Goal: Task Accomplishment & Management: Manage account settings

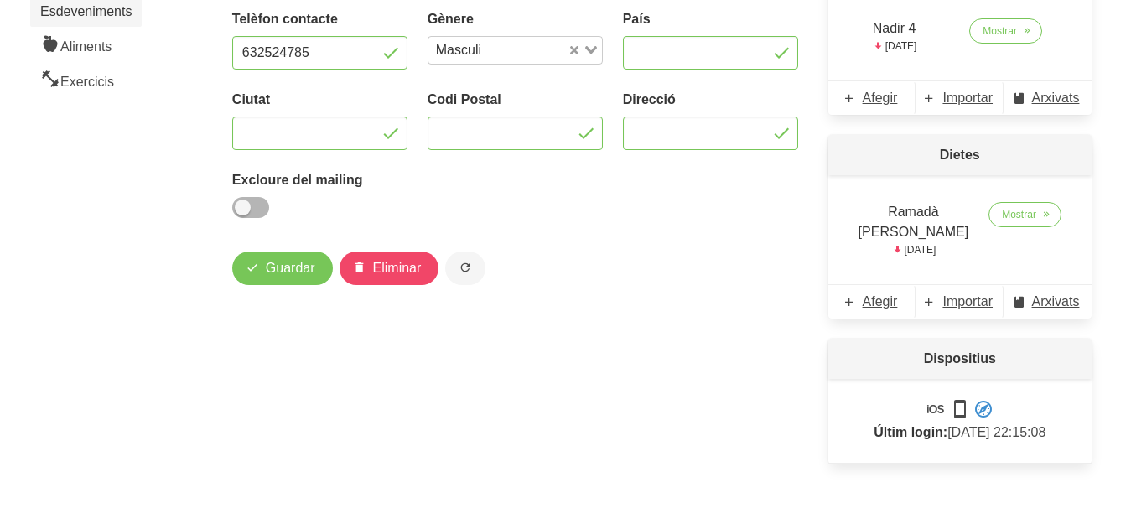
scroll to position [335, 0]
click at [1006, 215] on span "Mostrar" at bounding box center [1019, 214] width 34 height 15
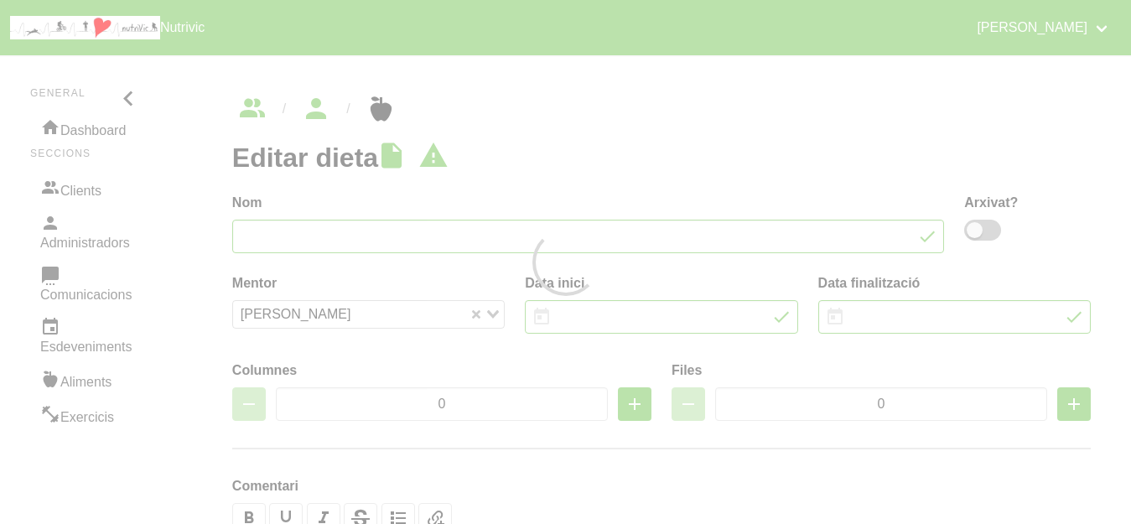
type input "Ramadà [PERSON_NAME]"
type input "[DATE]"
type input "2"
type input "5"
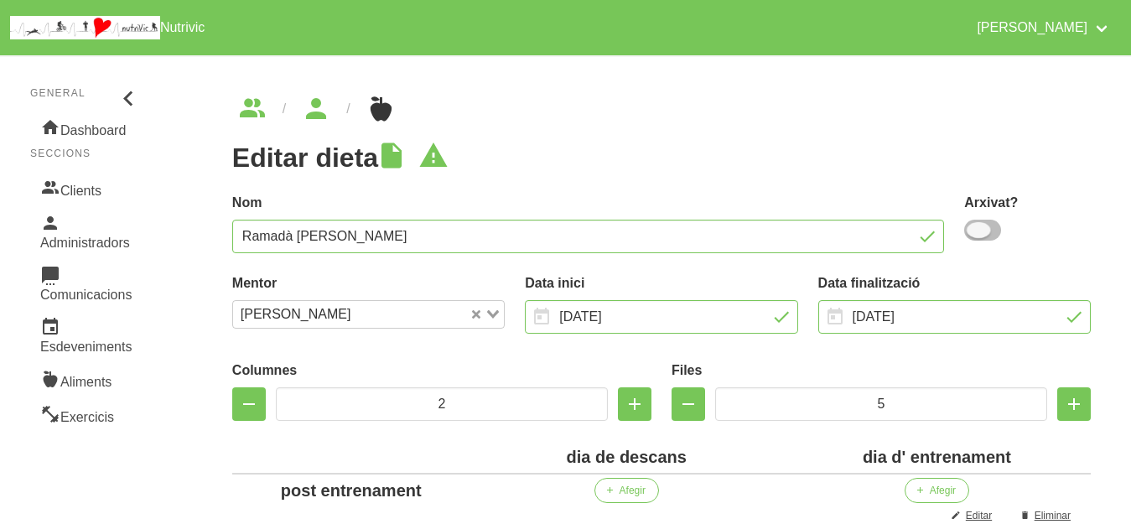
click at [990, 229] on span at bounding box center [982, 230] width 37 height 21
click at [975, 229] on input "checkbox" at bounding box center [969, 230] width 11 height 11
checkbox input "true"
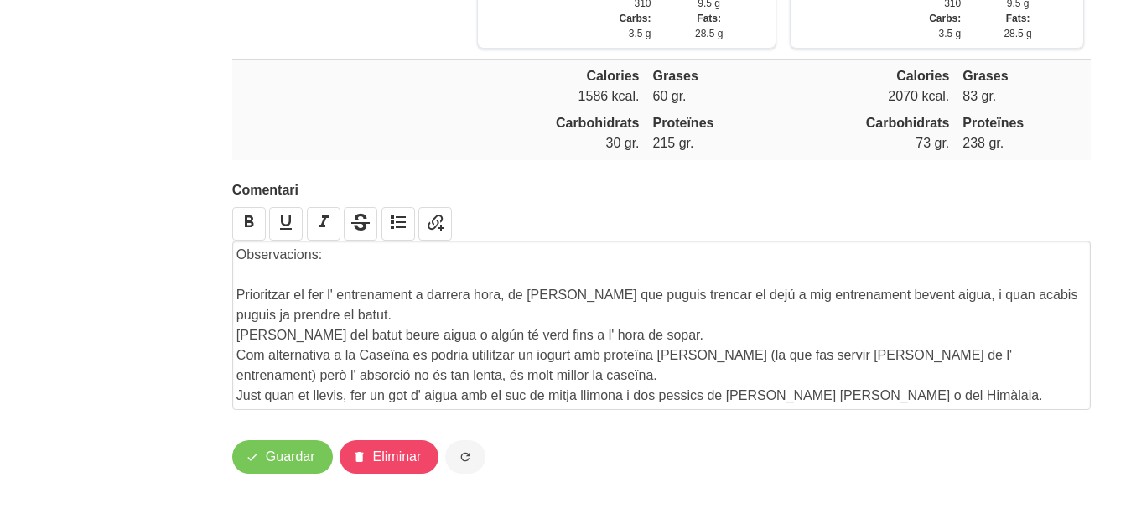
scroll to position [2654, 0]
click at [285, 451] on span "Guardar" at bounding box center [290, 457] width 49 height 20
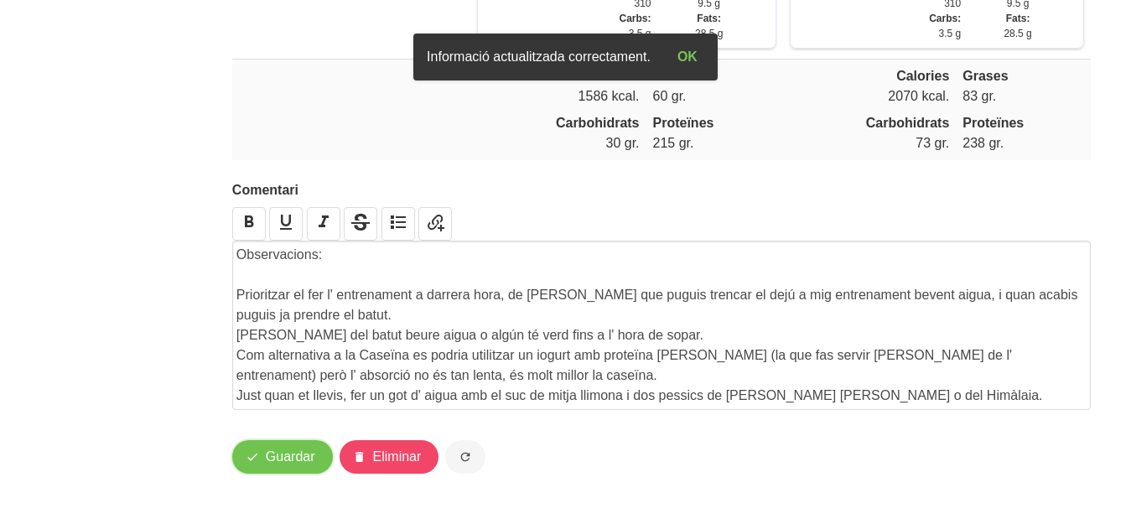
scroll to position [0, 0]
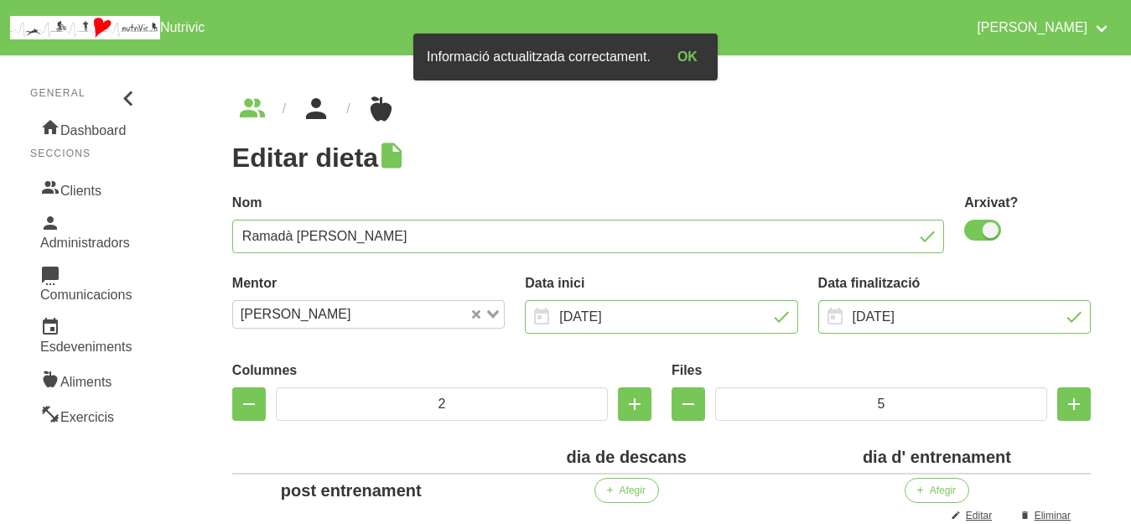
click at [316, 114] on icon "breadcrumbs" at bounding box center [316, 108] width 30 height 45
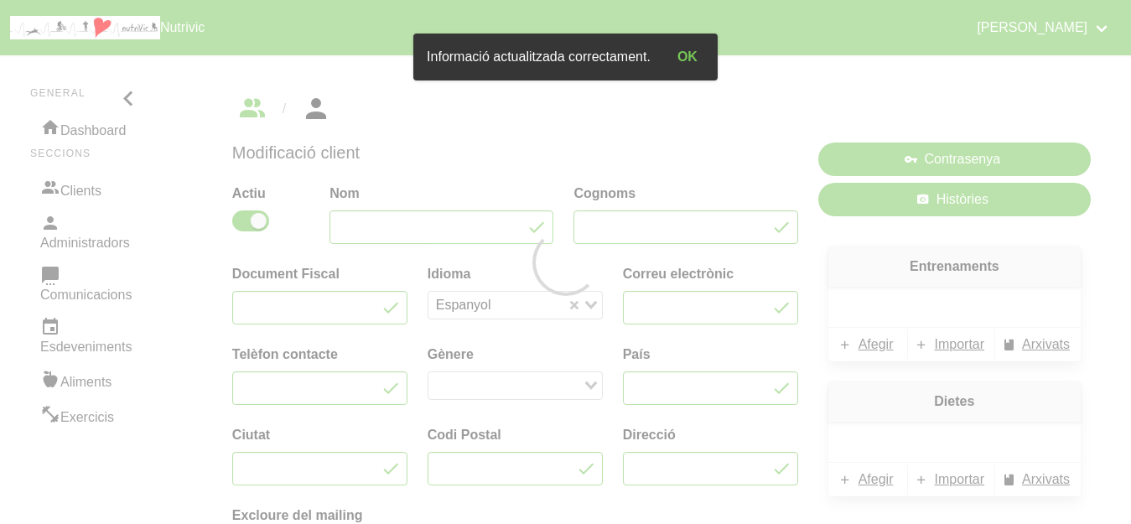
type input "[PERSON_NAME]"
type input "Achalhi"
type input "[EMAIL_ADDRESS][DOMAIN_NAME]"
type input "632524785"
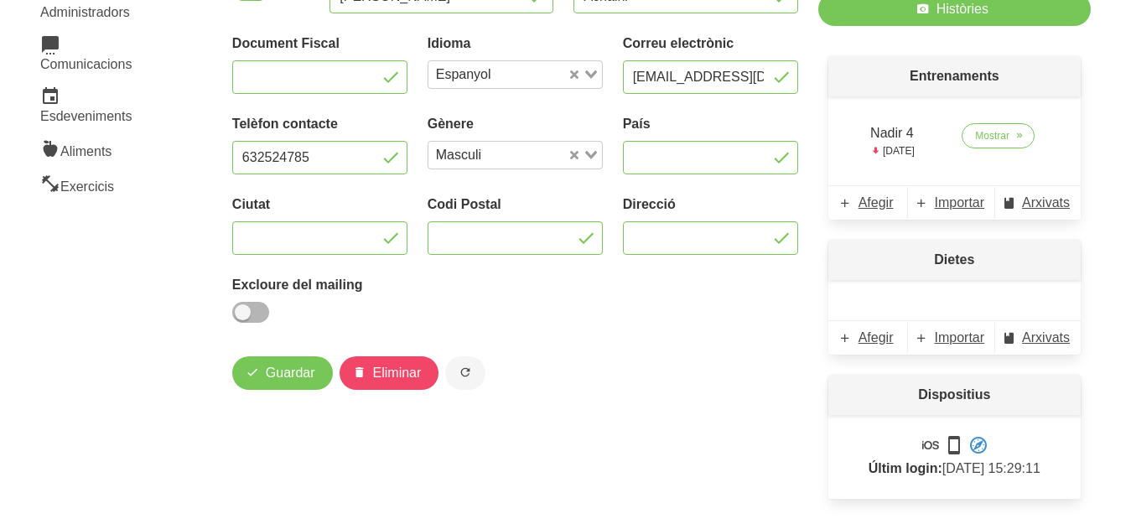
scroll to position [267, 0]
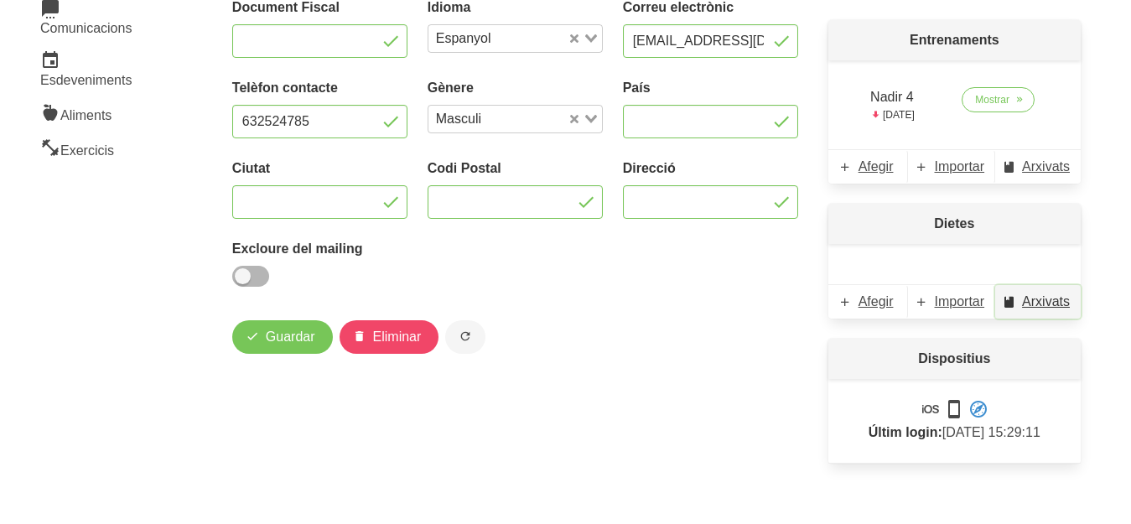
click at [1051, 299] on span "Arxivats" at bounding box center [1046, 302] width 48 height 20
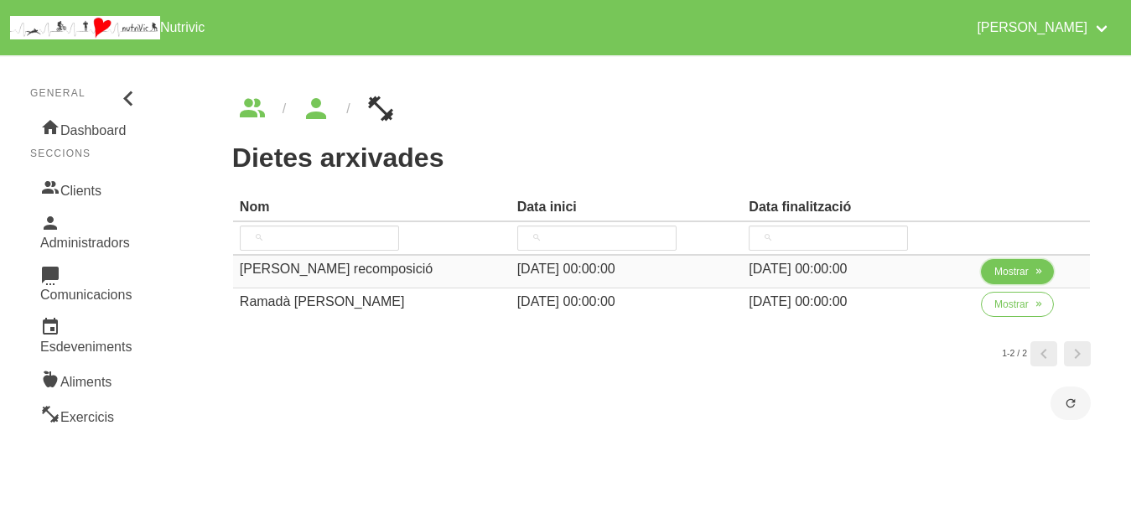
click at [1011, 278] on span "Mostrar" at bounding box center [1012, 271] width 34 height 15
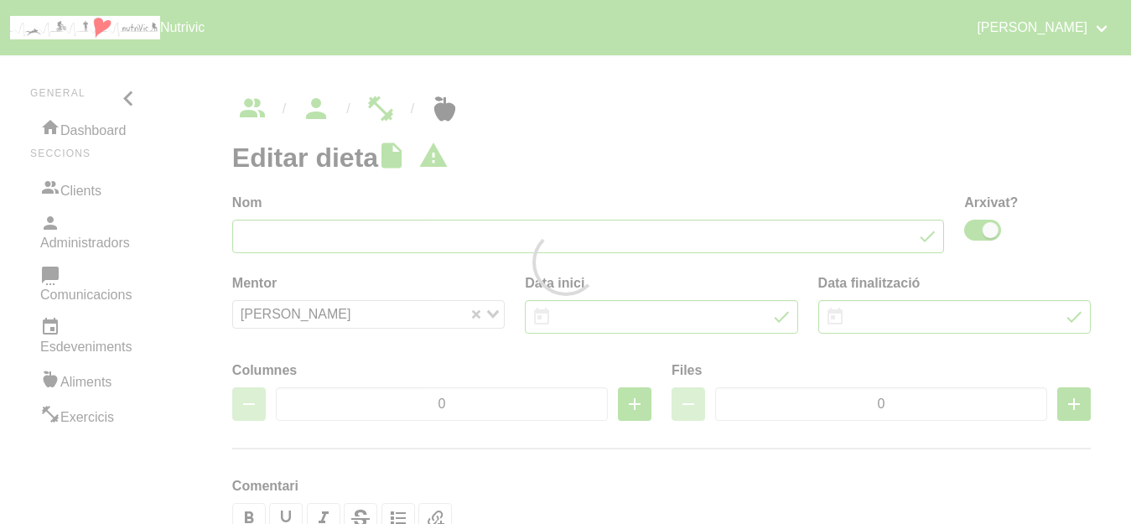
type input "[PERSON_NAME] recomposició"
checkbox input "true"
type input "[DATE]"
type input "2"
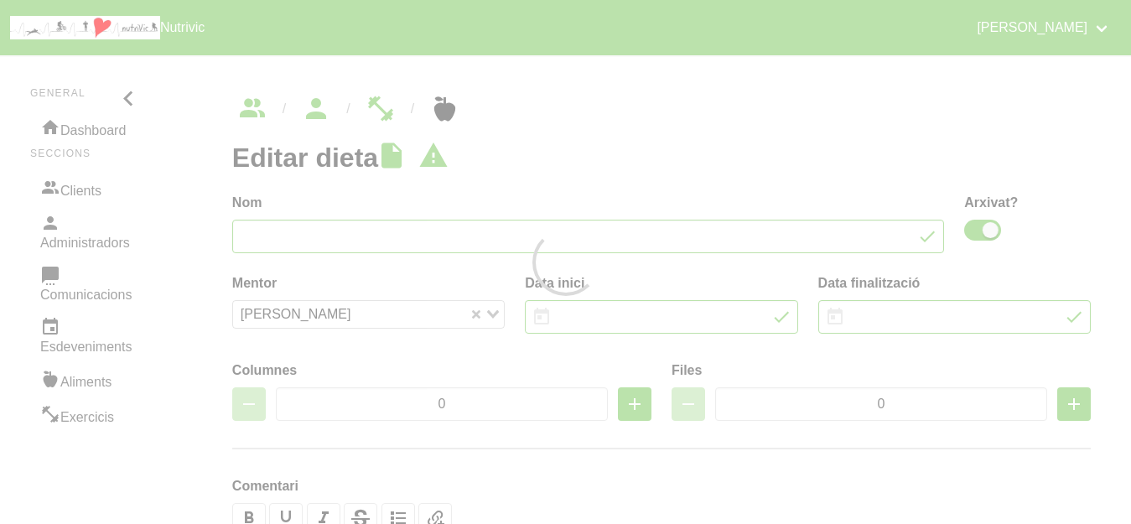
type input "6"
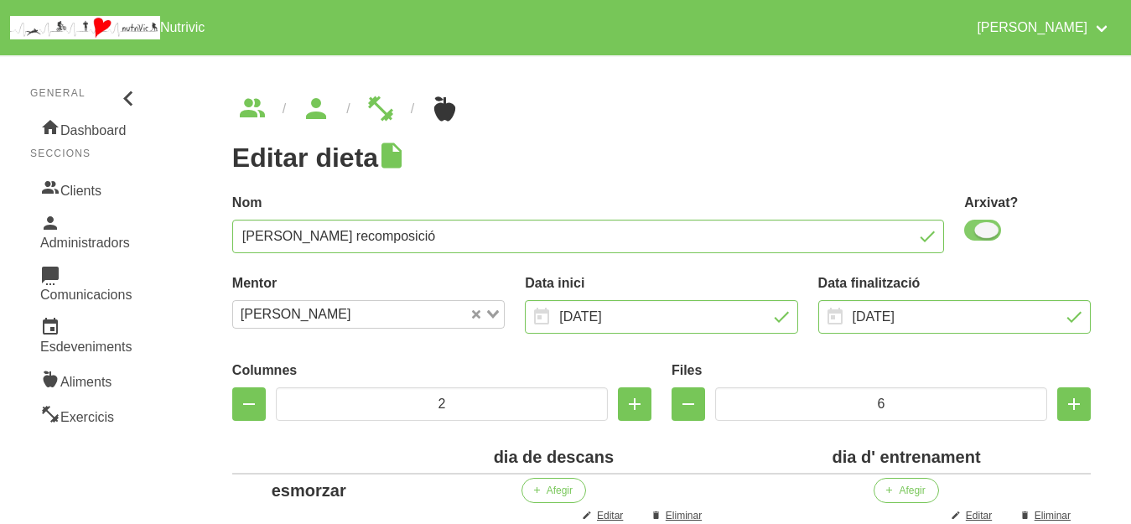
click at [976, 231] on span at bounding box center [982, 230] width 37 height 21
click at [975, 231] on input "checkbox" at bounding box center [969, 230] width 11 height 11
checkbox input "false"
click at [775, 161] on h1 "Editar dieta" at bounding box center [661, 158] width 859 height 30
click at [975, 315] on input "[DATE]" at bounding box center [955, 317] width 273 height 34
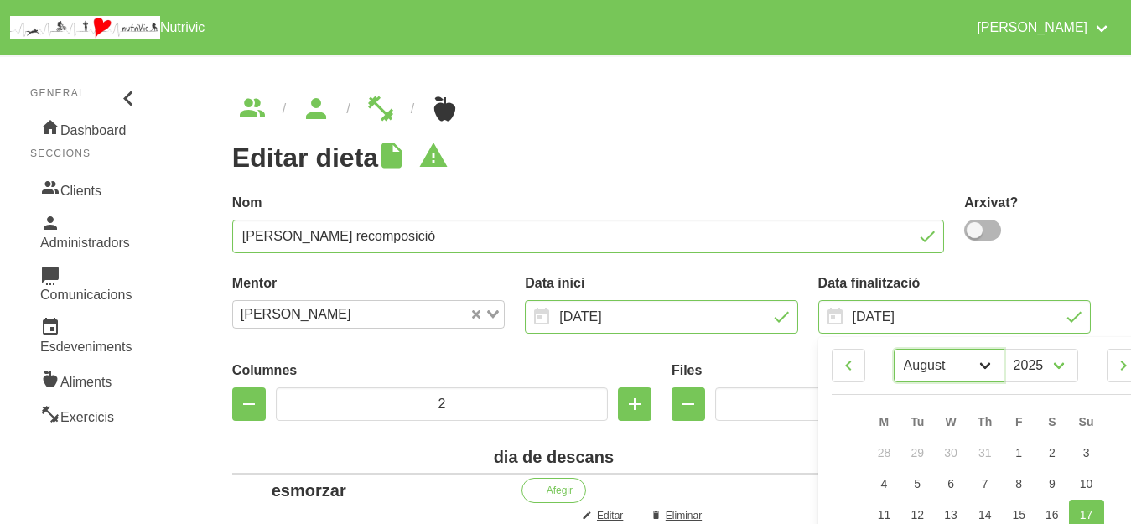
click at [981, 359] on select "January February March April May June July August September October" at bounding box center [949, 366] width 111 height 34
select select "8"
click at [894, 349] on select "January February March April May June July August September October" at bounding box center [949, 366] width 111 height 34
click at [1086, 510] on span "21" at bounding box center [1086, 514] width 13 height 13
type input "[DATE]"
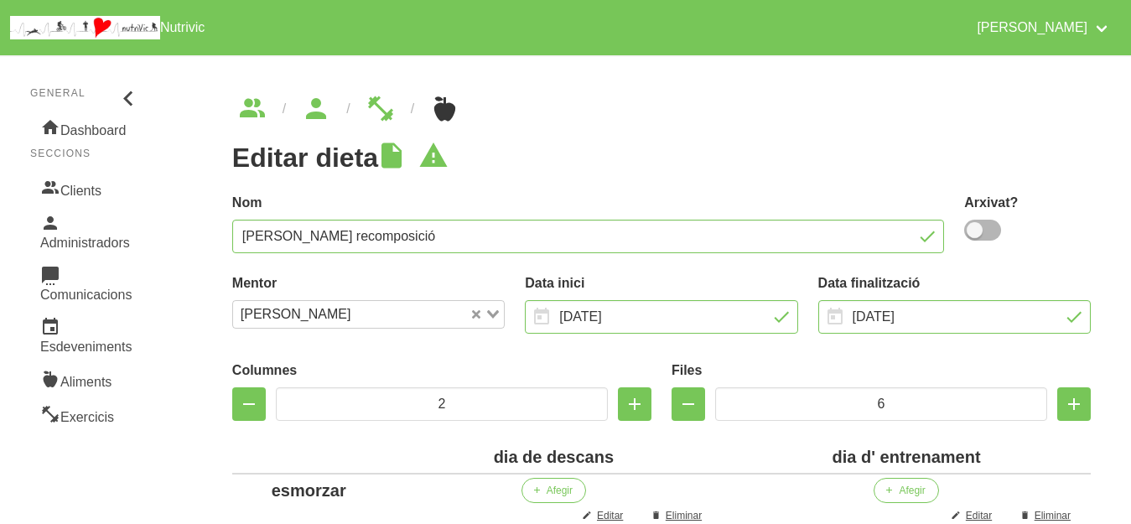
click at [773, 150] on h1 "Editar dieta" at bounding box center [661, 158] width 859 height 30
click at [907, 312] on input "[DATE]" at bounding box center [955, 317] width 273 height 34
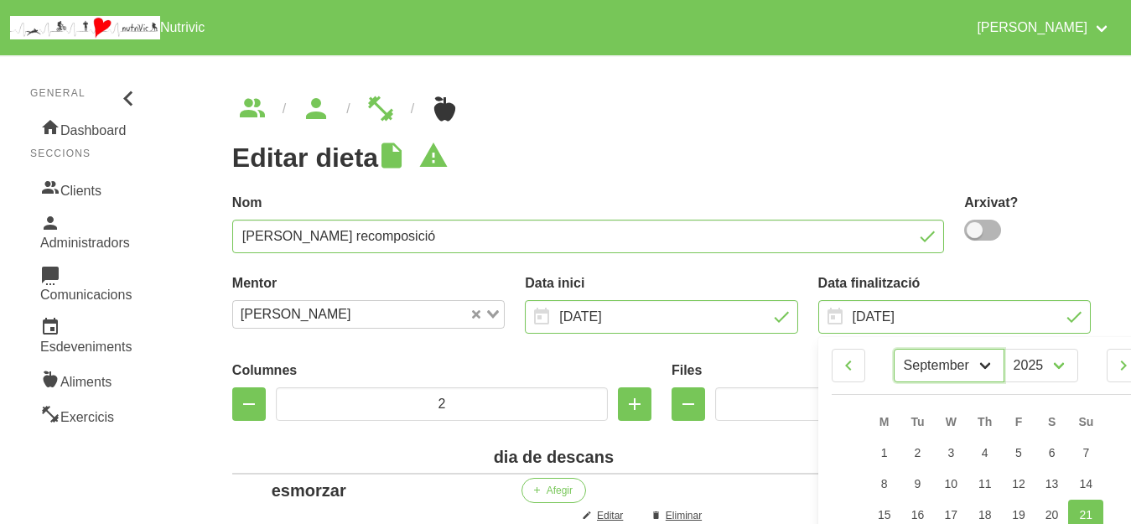
click at [957, 361] on select "January February March April May June July August September October" at bounding box center [949, 366] width 111 height 34
select select "11"
click at [894, 349] on select "January February March April May June July August September October" at bounding box center [949, 366] width 111 height 34
click at [1083, 235] on div "Arxivat?" at bounding box center [1027, 218] width 127 height 51
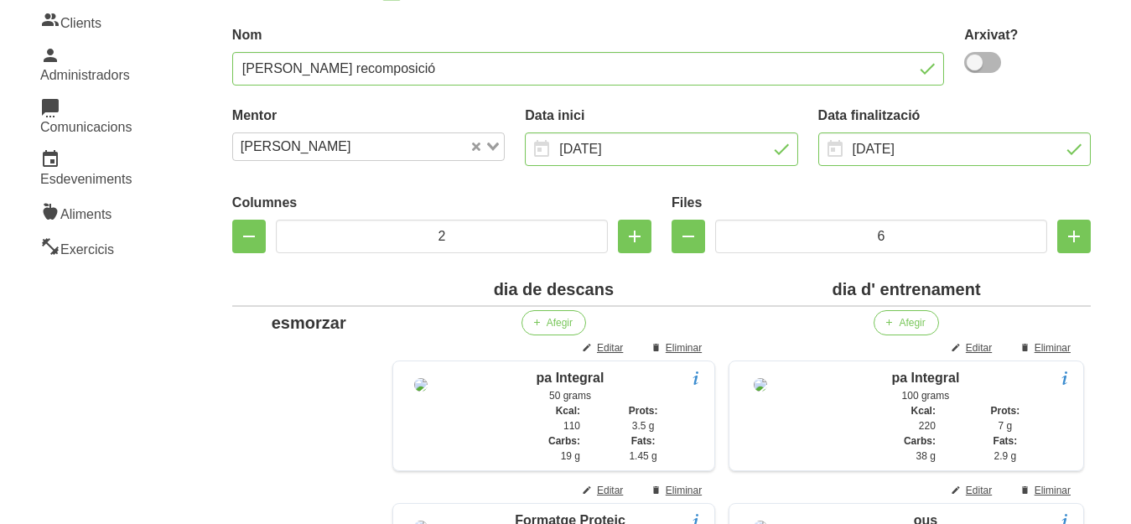
scroll to position [201, 0]
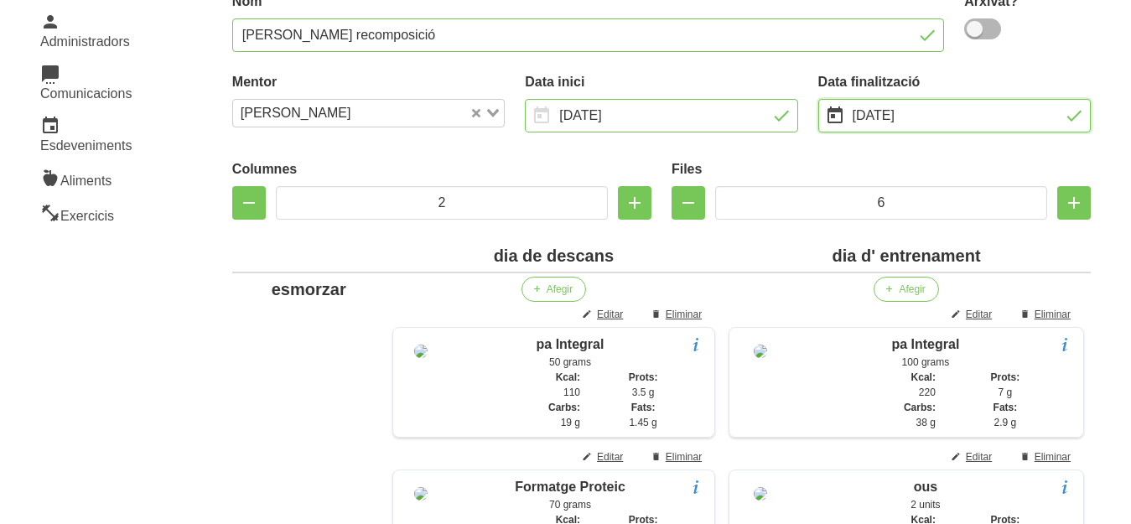
click at [1018, 107] on input "[DATE]" at bounding box center [955, 116] width 273 height 34
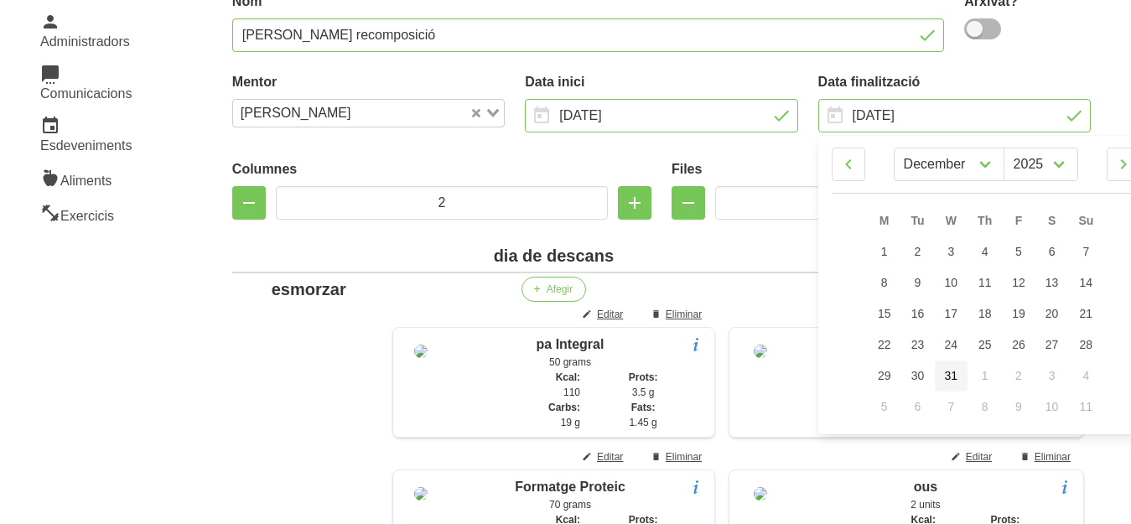
click at [951, 372] on span "31" at bounding box center [951, 375] width 13 height 13
type input "[DATE]"
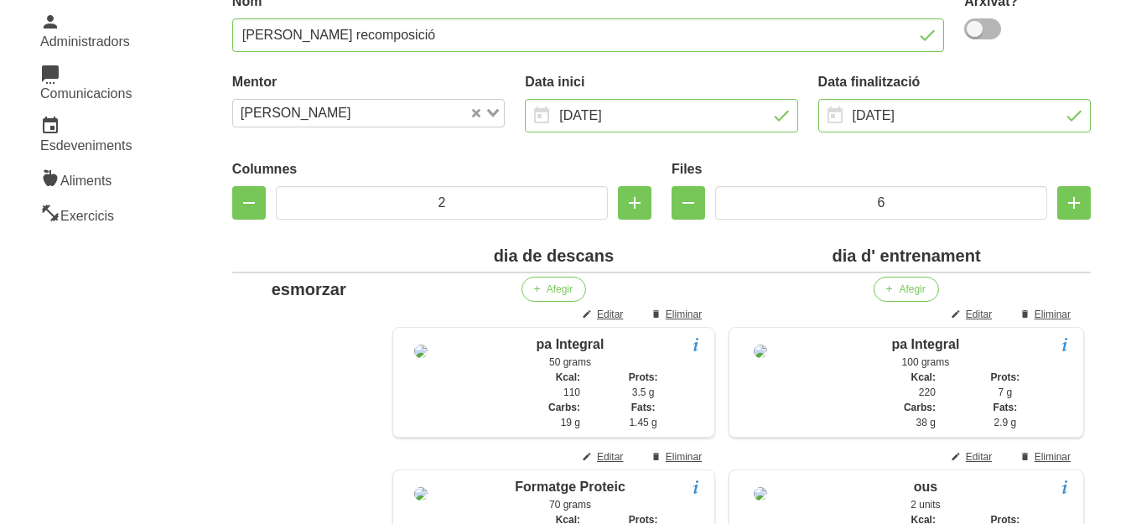
click at [1054, 75] on label "Data finalització" at bounding box center [955, 82] width 273 height 20
click at [675, 79] on label "Data inici" at bounding box center [661, 82] width 273 height 20
click at [946, 62] on div "Data finalització [DATE] January February March April May June July August Sept…" at bounding box center [954, 102] width 293 height 81
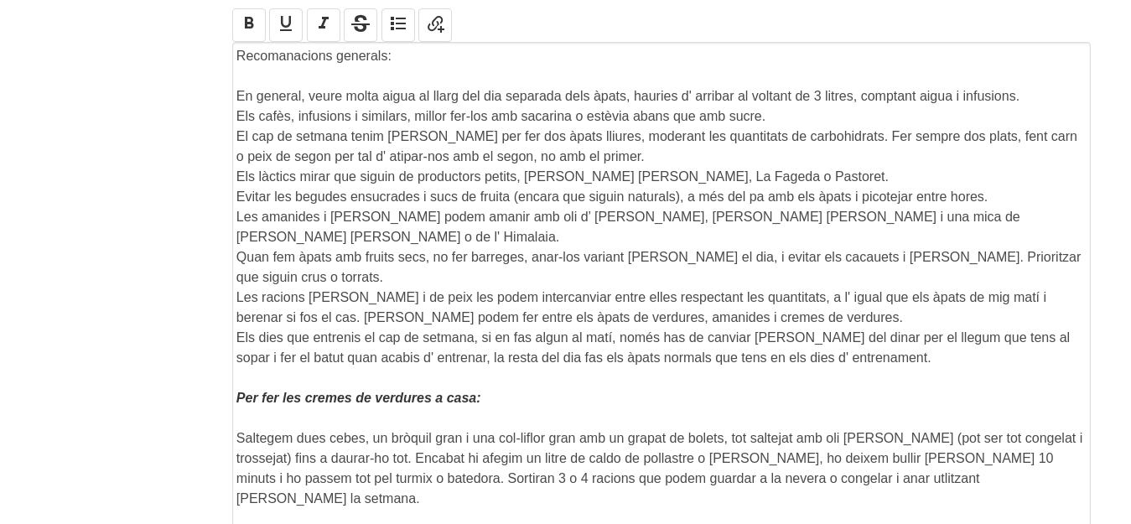
scroll to position [3112, 0]
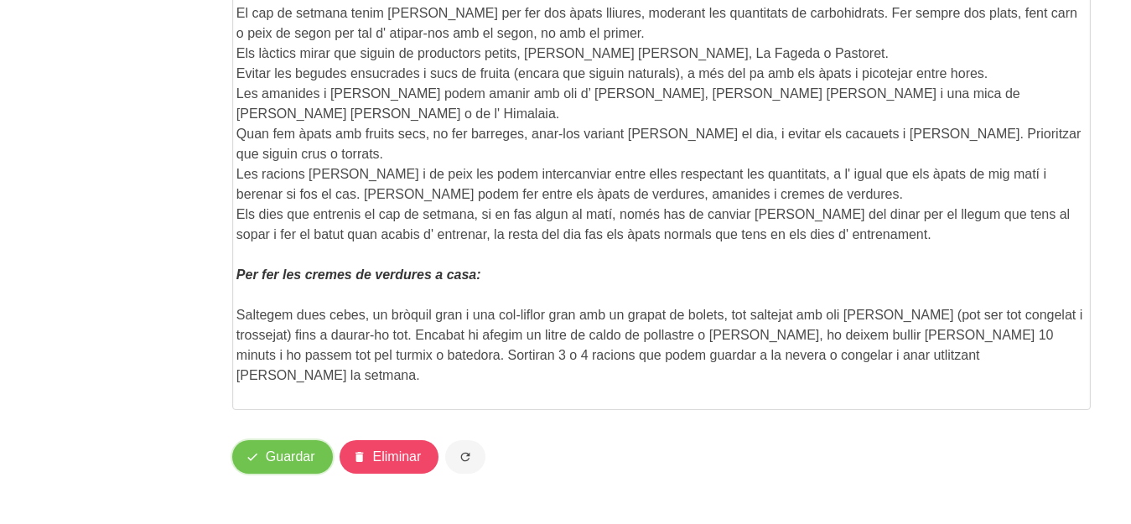
click at [305, 462] on span "Guardar" at bounding box center [290, 457] width 49 height 20
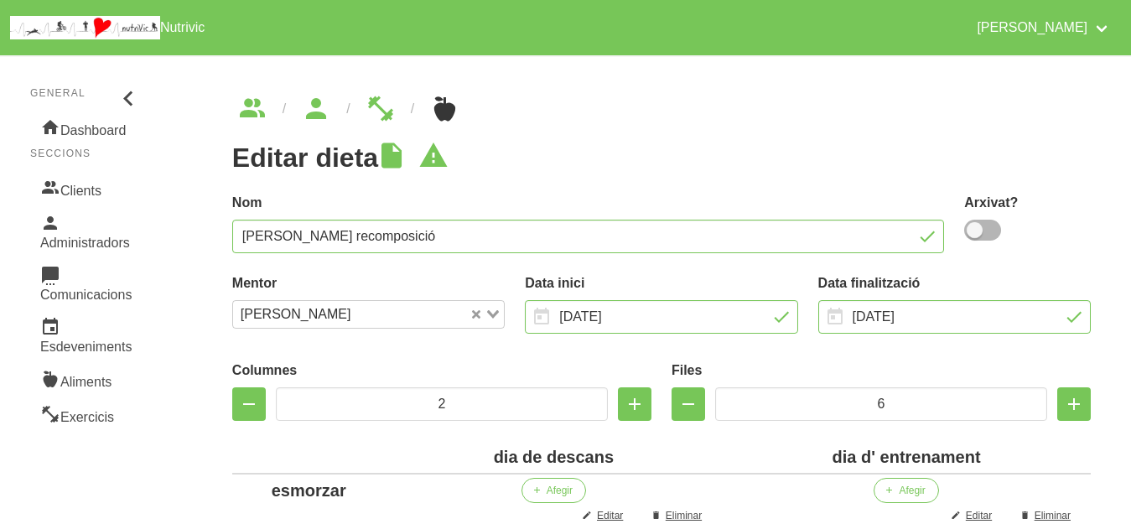
click at [303, 112] on icon "breadcrumbs" at bounding box center [316, 108] width 30 height 45
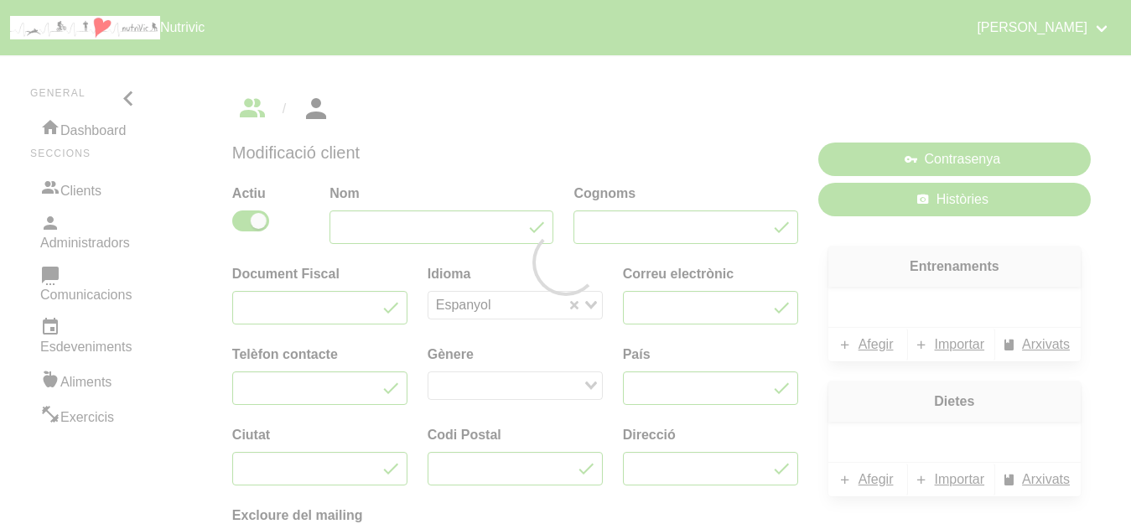
type input "[PERSON_NAME]"
type input "Achalhi"
type input "[EMAIL_ADDRESS][DOMAIN_NAME]"
type input "632524785"
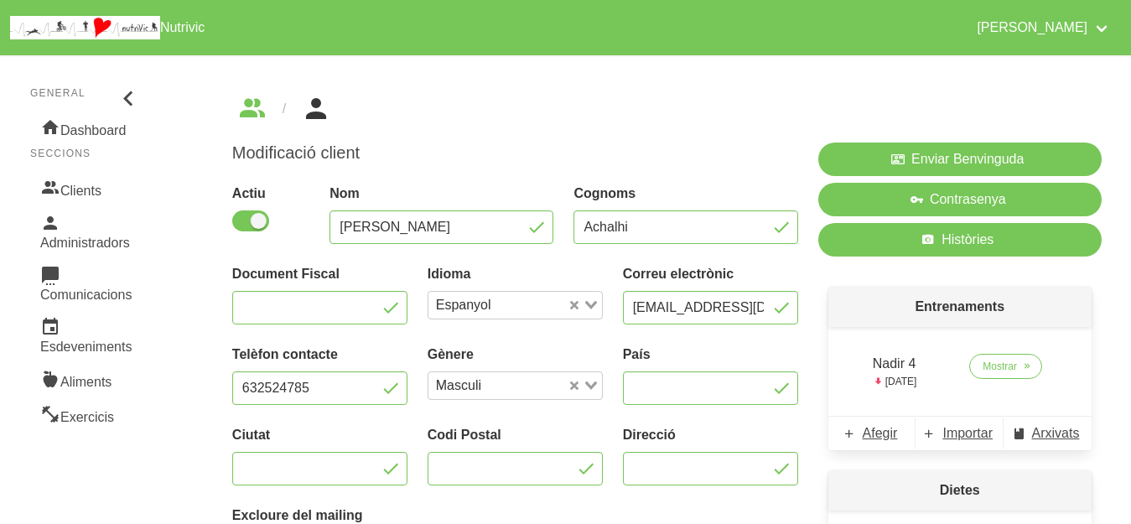
click at [420, 80] on div "Modificació client Actiu Nom Nadir Cognoms Achalhi Document Fiscal Idioma Espan…" at bounding box center [661, 452] width 939 height 794
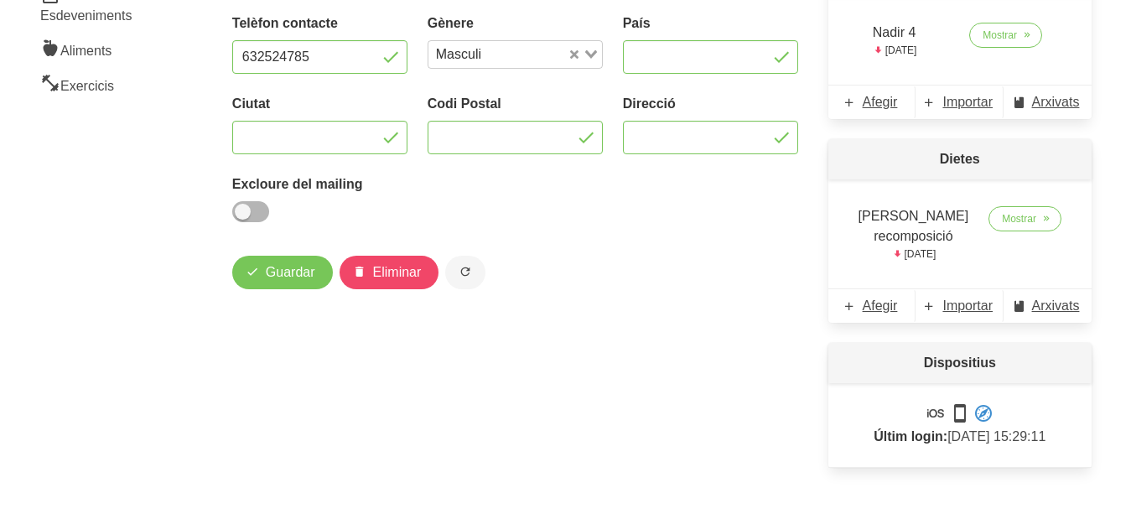
scroll to position [335, 0]
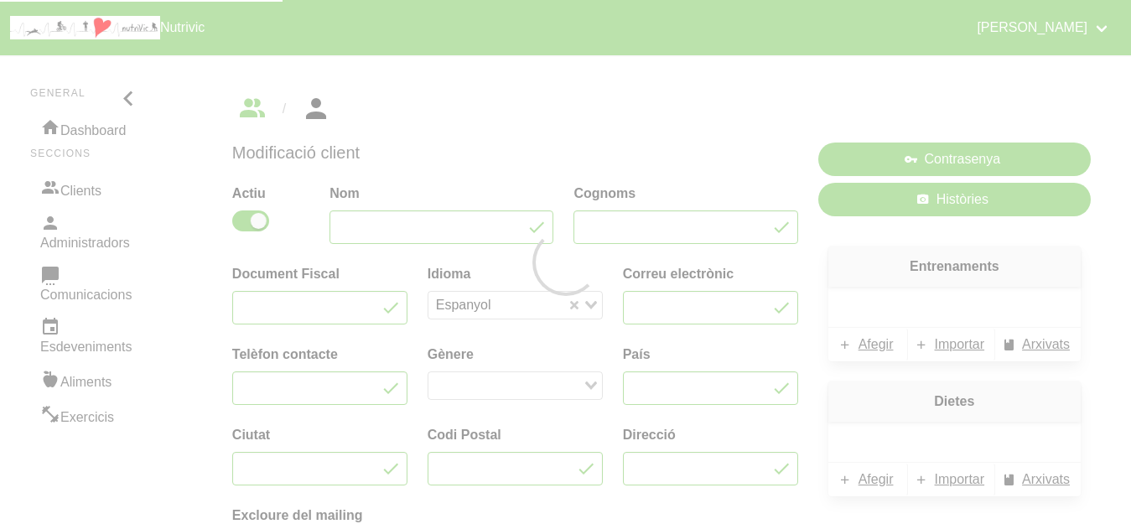
type input "[PERSON_NAME]"
type input "Achalhi"
type input "[EMAIL_ADDRESS][DOMAIN_NAME]"
type input "632524785"
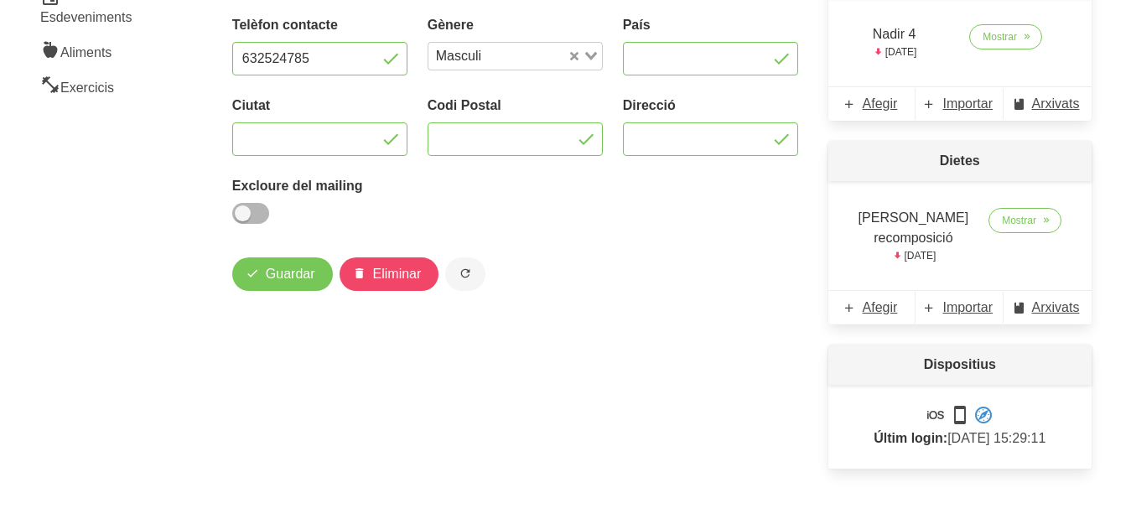
scroll to position [335, 0]
